Goal: Information Seeking & Learning: Stay updated

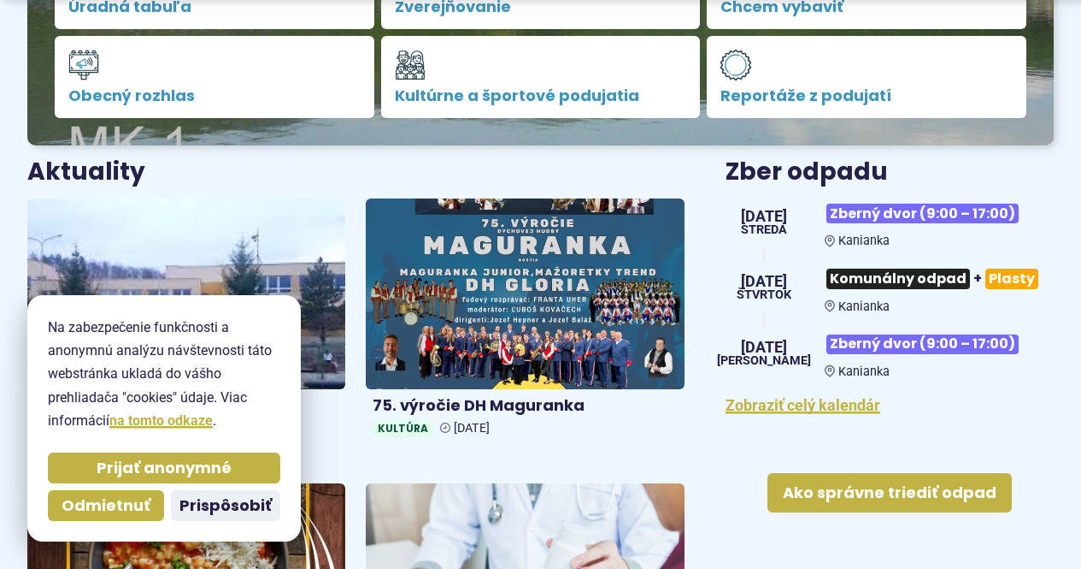
scroll to position [537, 0]
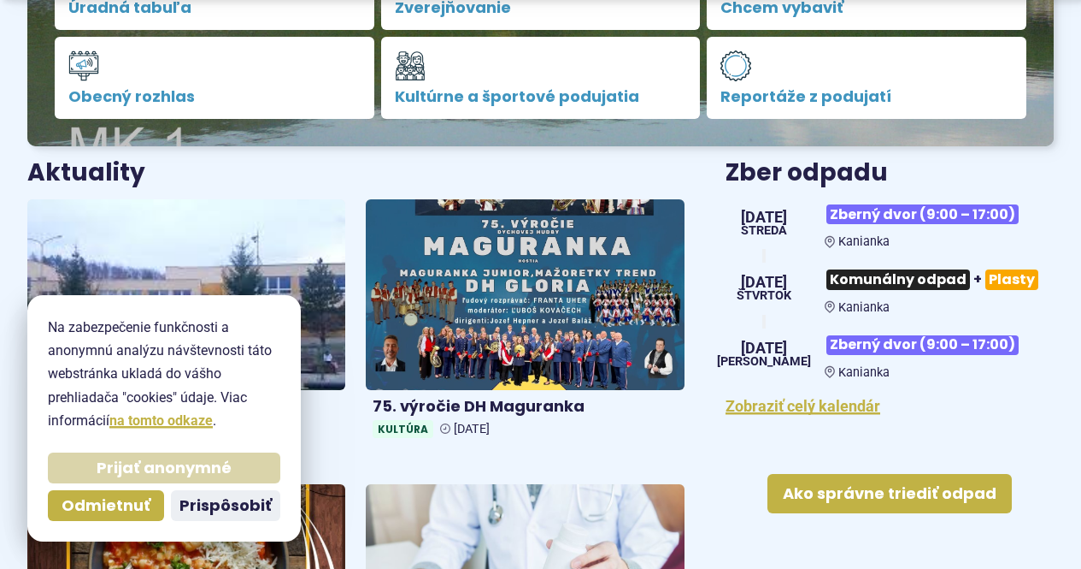
click at [244, 467] on button "Prijať anonymné" at bounding box center [164, 467] width 233 height 31
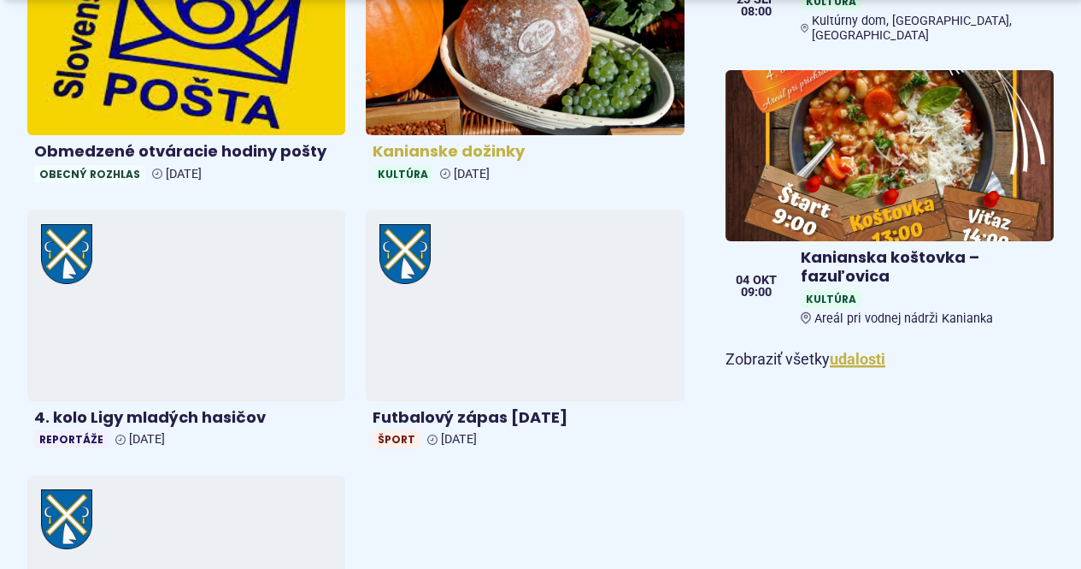
scroll to position [1359, 0]
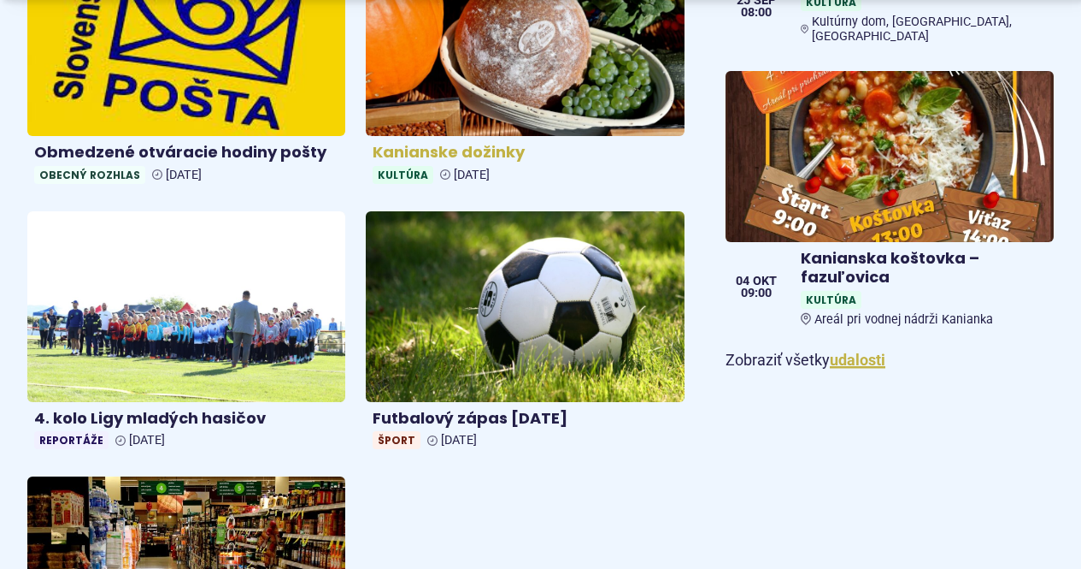
click at [539, 226] on img at bounding box center [525, 306] width 318 height 191
click at [523, 97] on img at bounding box center [525, 41] width 366 height 219
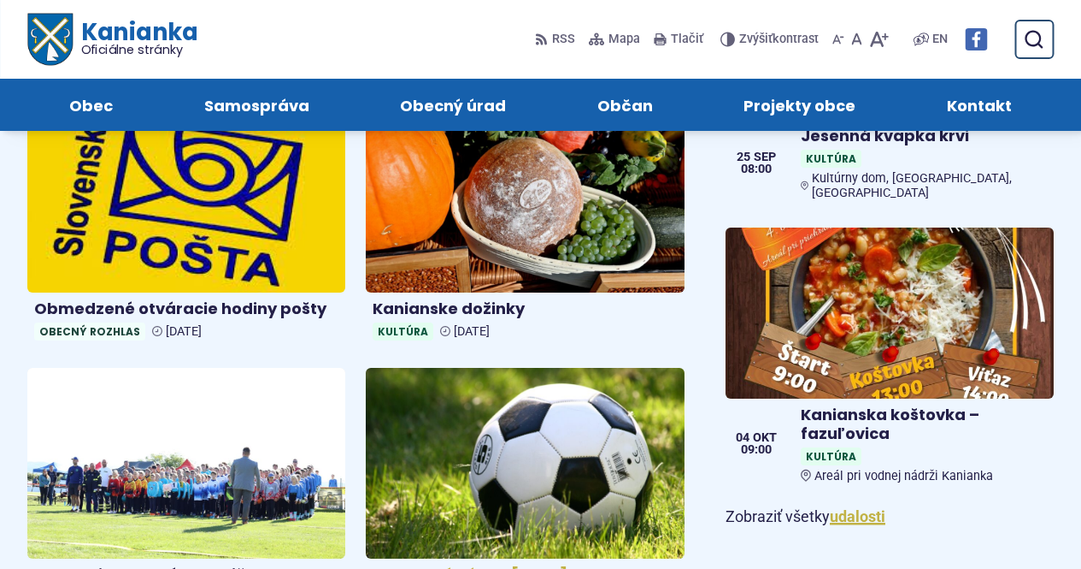
scroll to position [1197, 0]
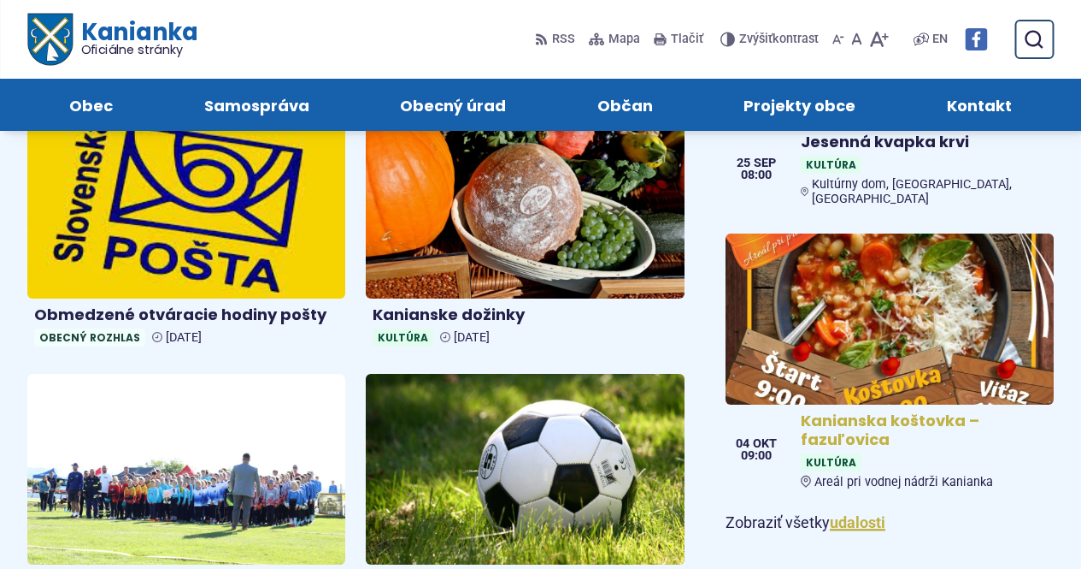
click at [856, 281] on img at bounding box center [890, 319] width 378 height 197
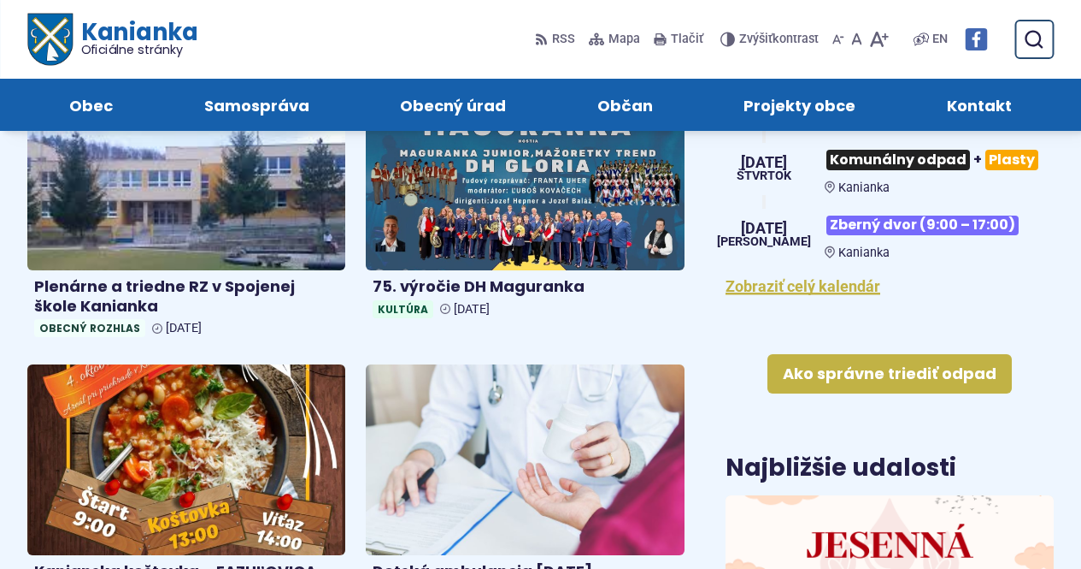
scroll to position [647, 0]
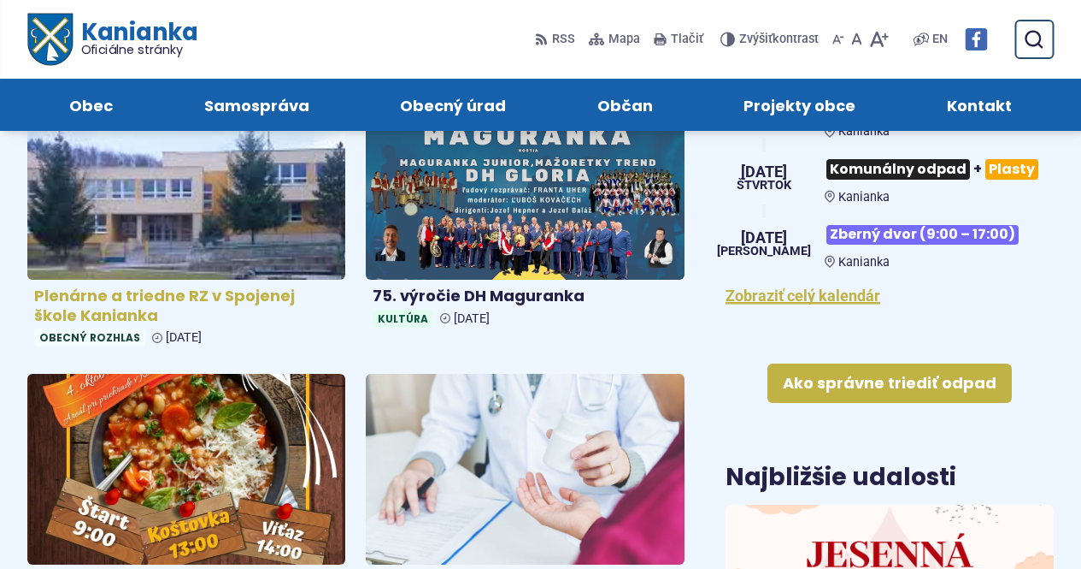
click at [263, 170] on img at bounding box center [186, 184] width 366 height 219
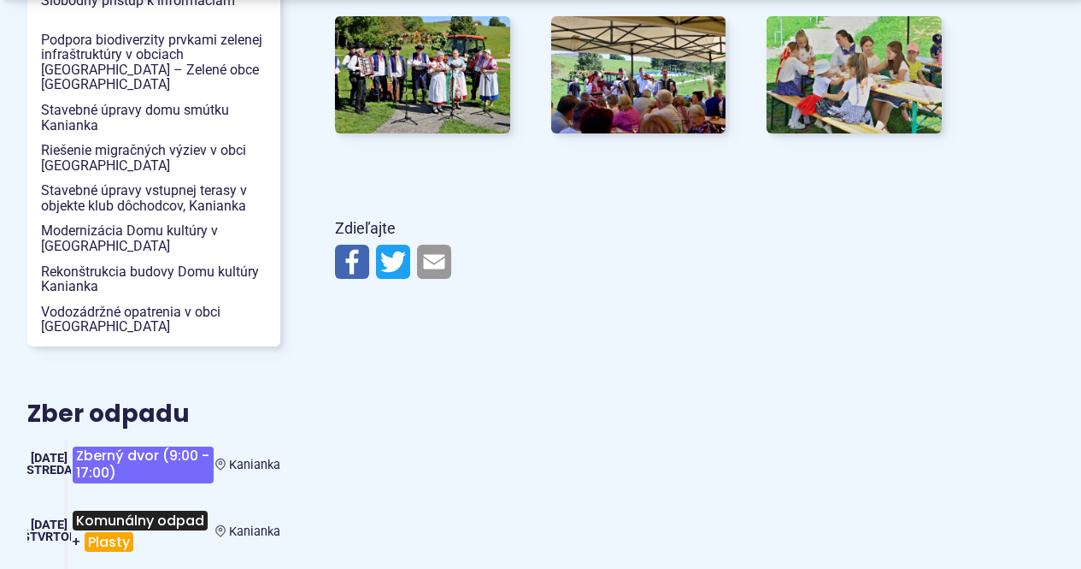
scroll to position [2011, 0]
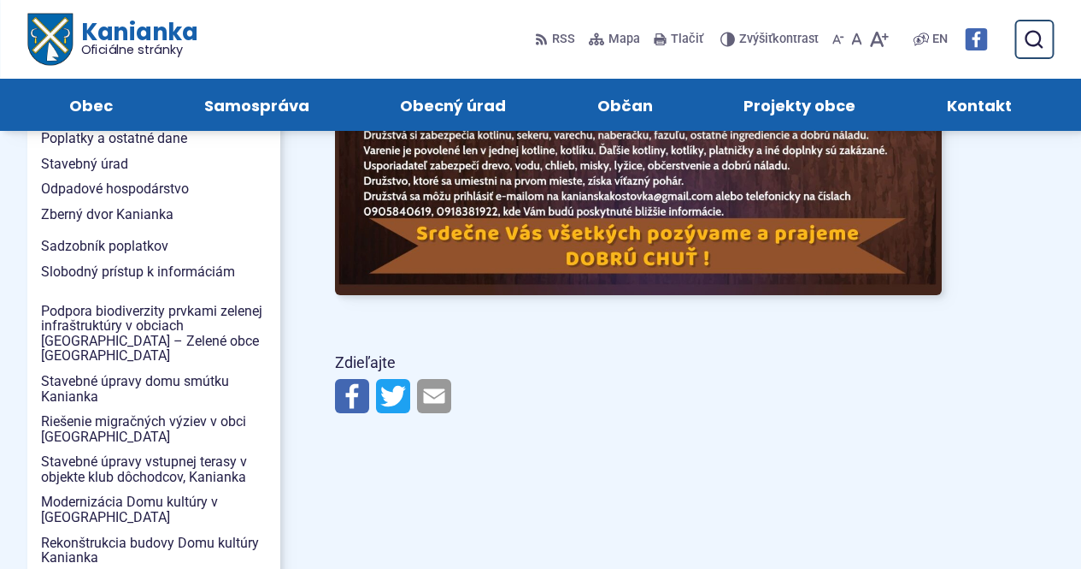
scroll to position [1729, 0]
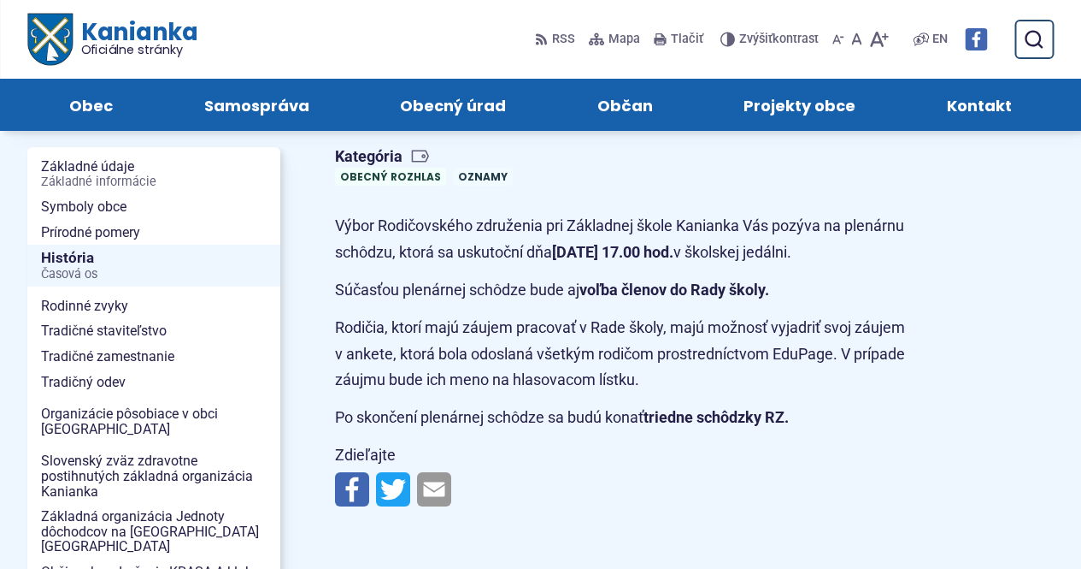
scroll to position [323, 0]
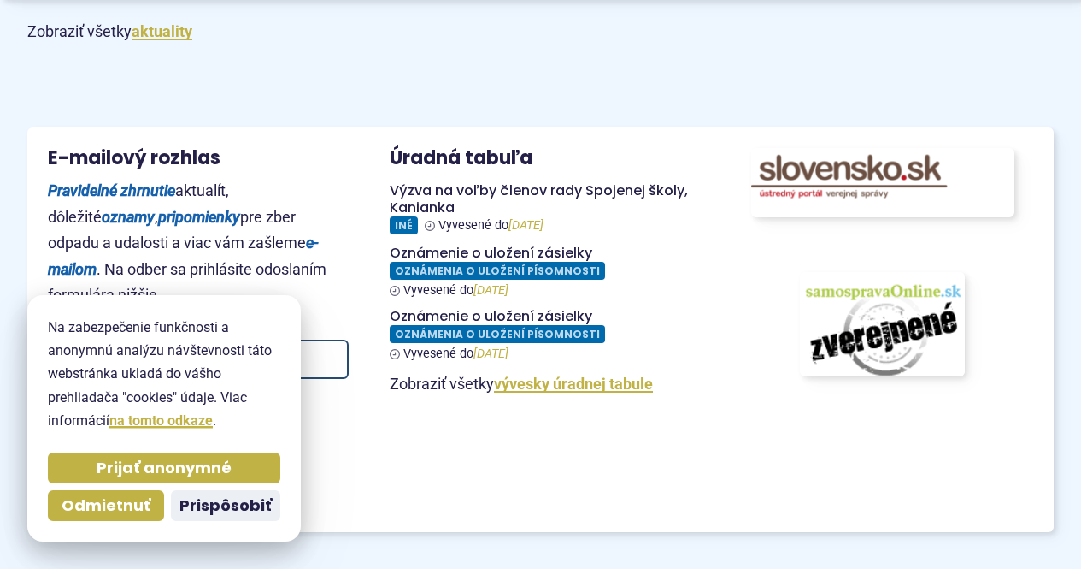
scroll to position [2076, 0]
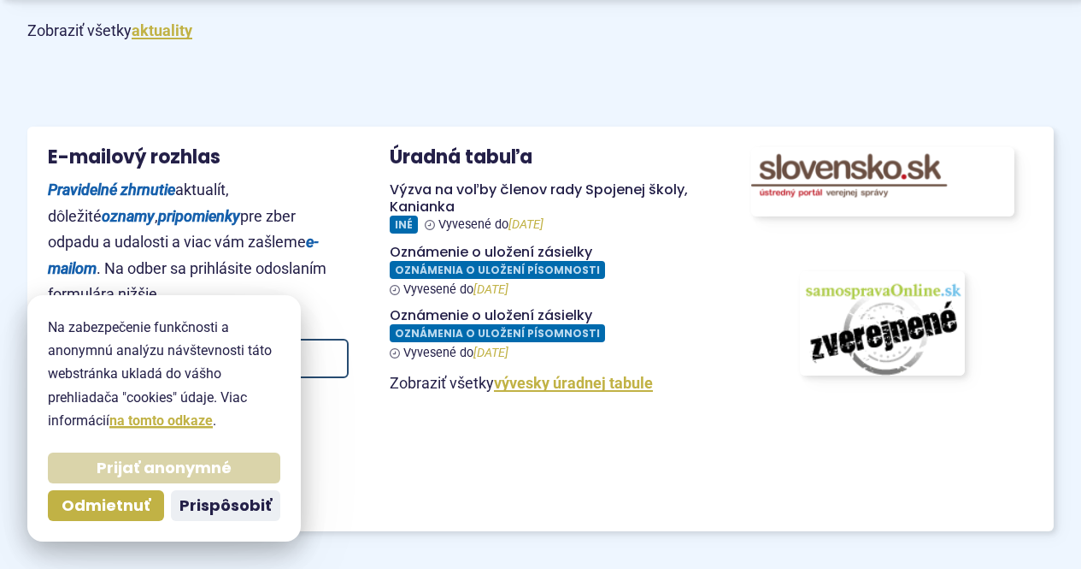
click at [248, 482] on button "Prijať anonymné" at bounding box center [164, 467] width 233 height 31
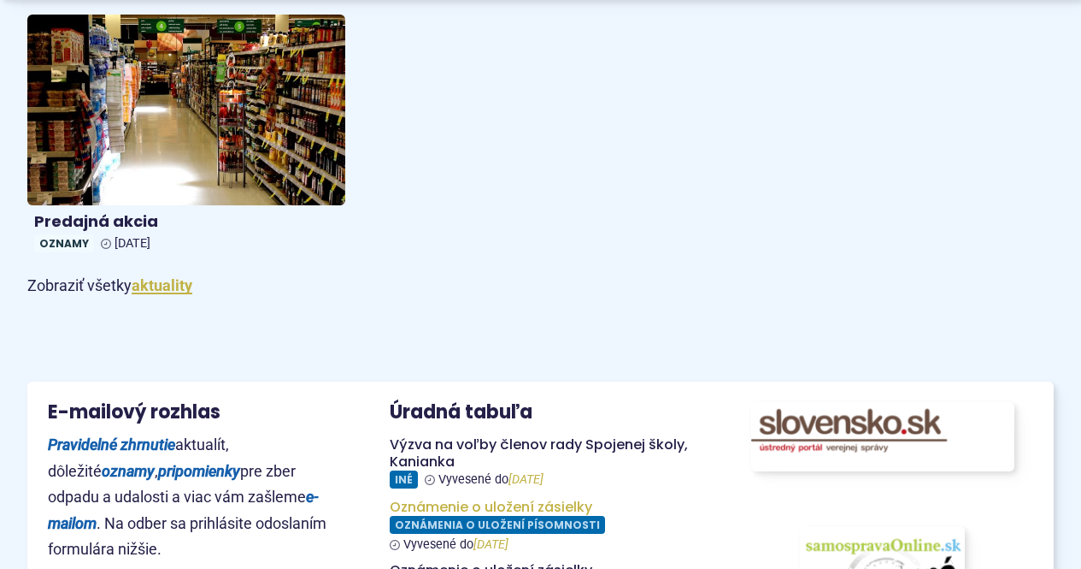
scroll to position [1756, 0]
